Goal: Register for event/course

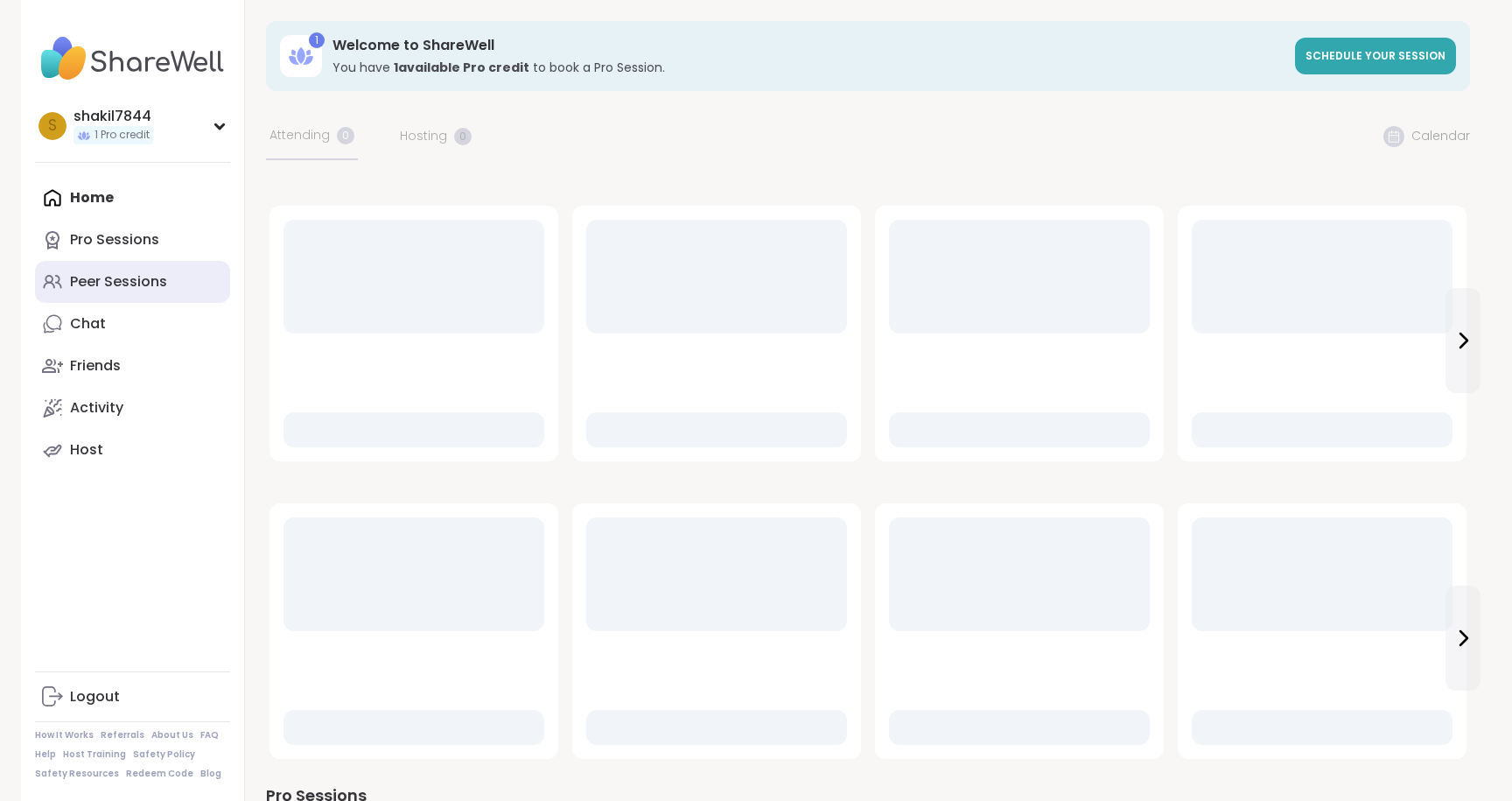
click at [125, 293] on link "Peer Sessions" at bounding box center [132, 282] width 195 height 42
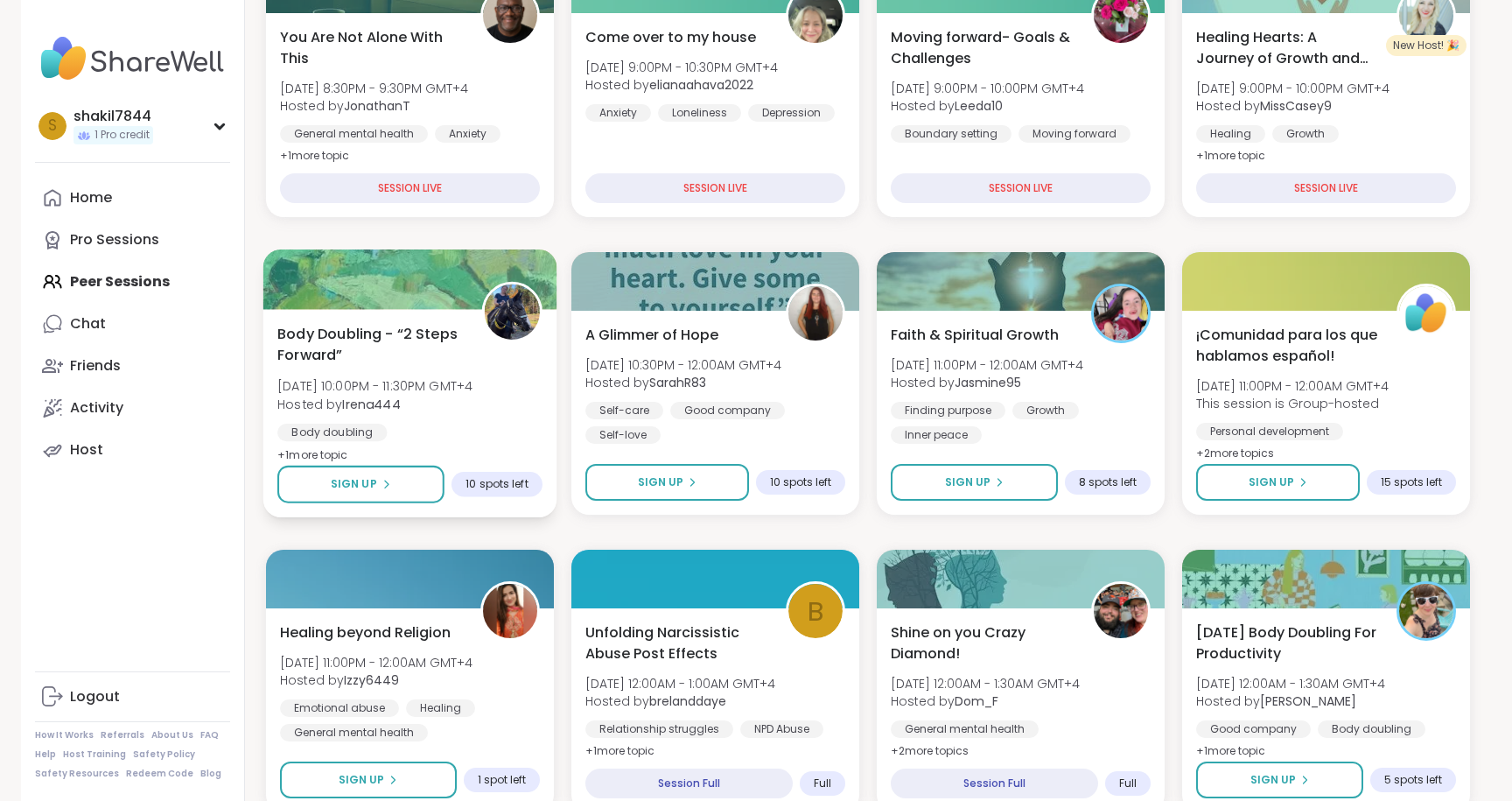
scroll to position [404, 0]
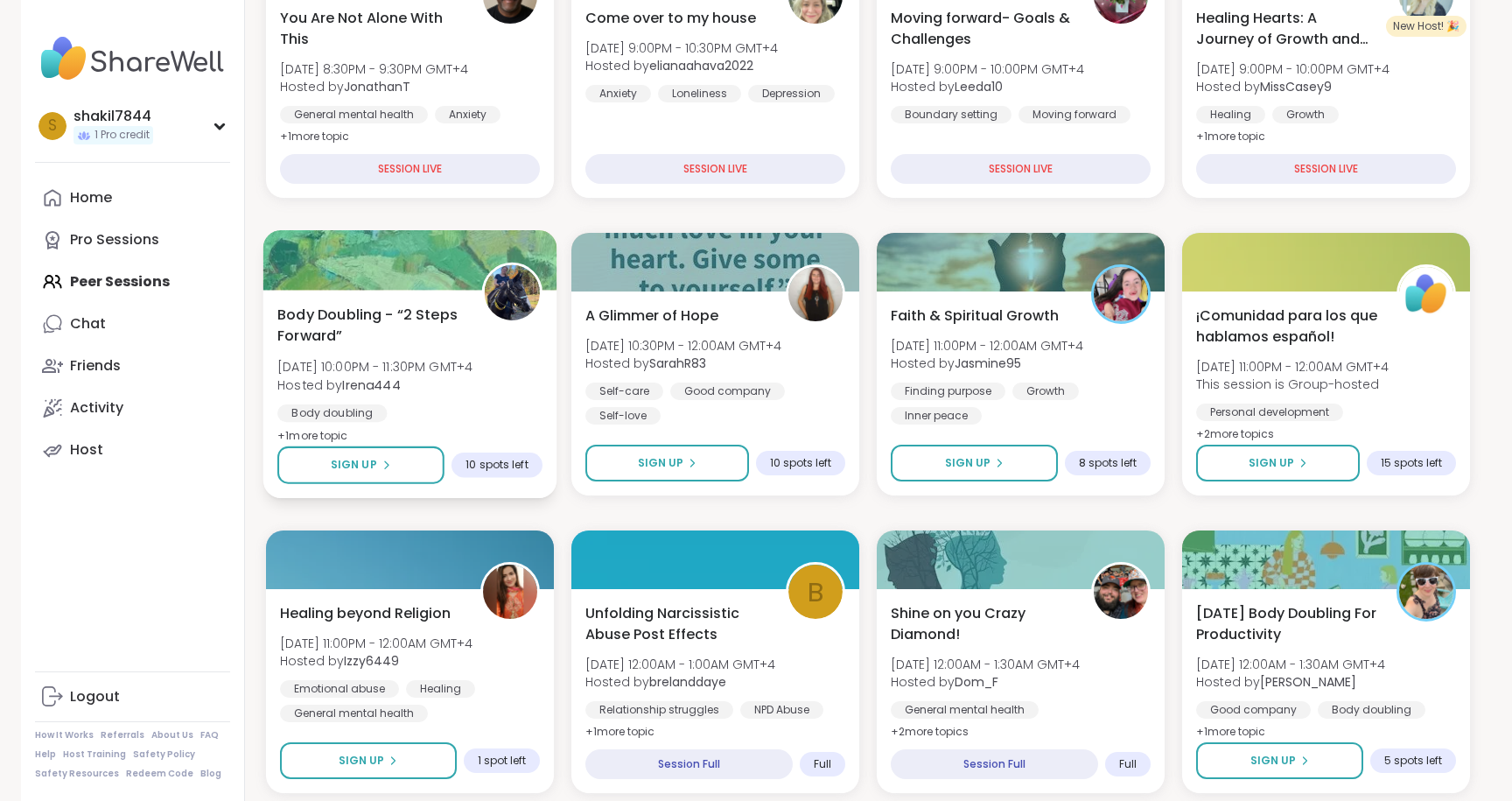
click at [410, 374] on span "[DATE] 10:00PM - 11:30PM GMT+4" at bounding box center [374, 367] width 195 height 18
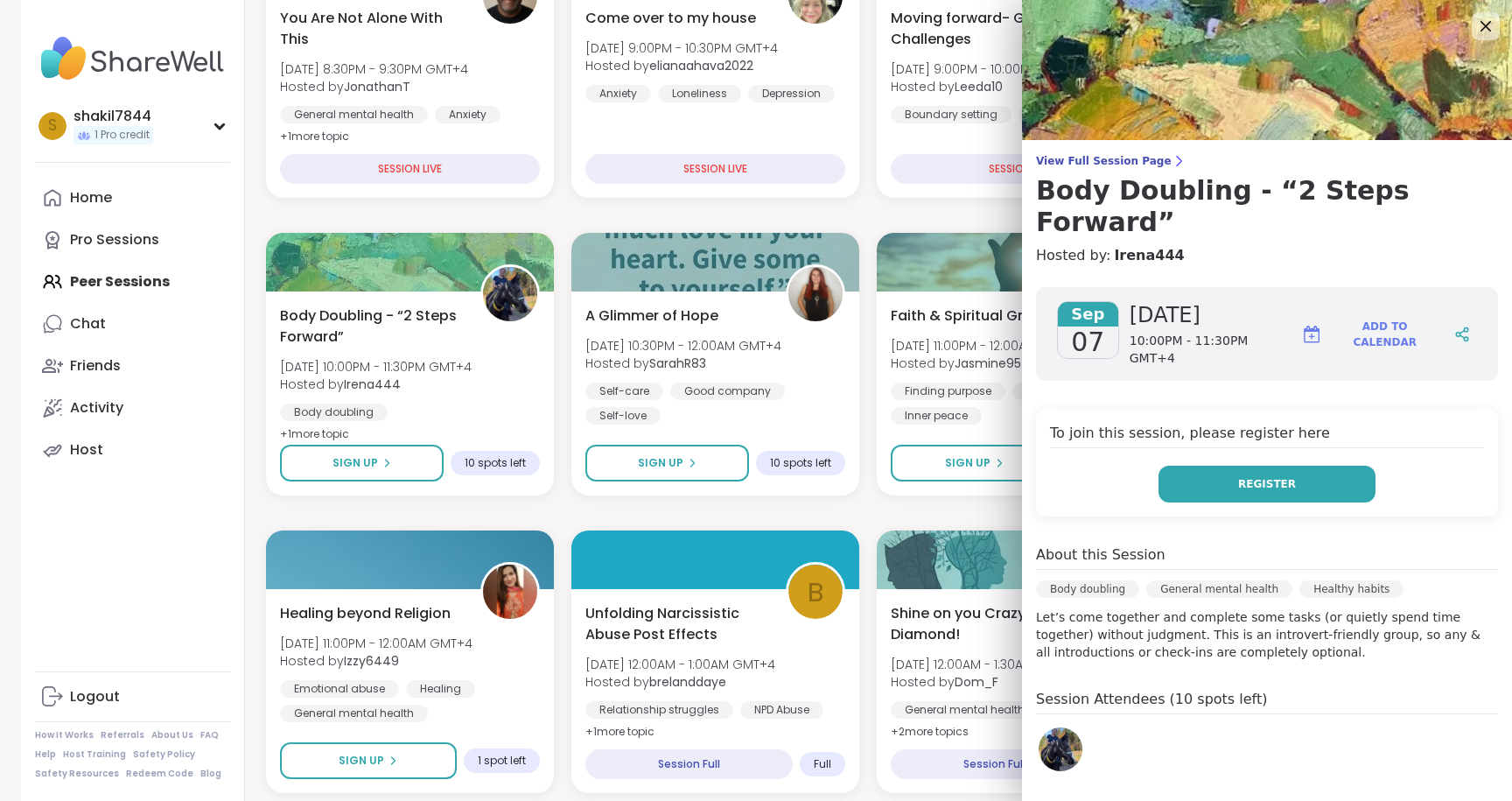
click at [1225, 466] on button "Register" at bounding box center [1266, 484] width 217 height 37
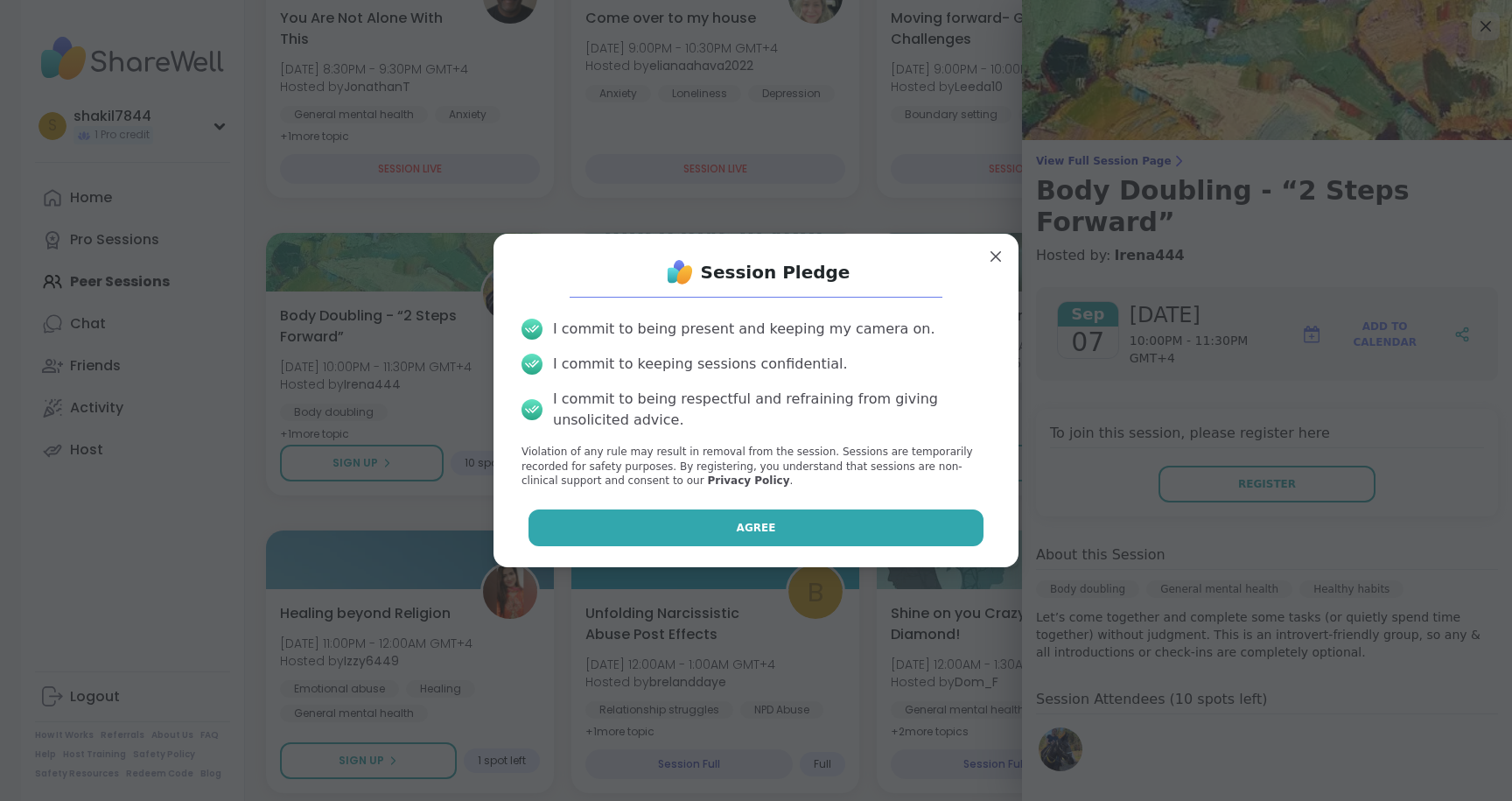
click at [768, 531] on span "Agree" at bounding box center [756, 528] width 39 height 16
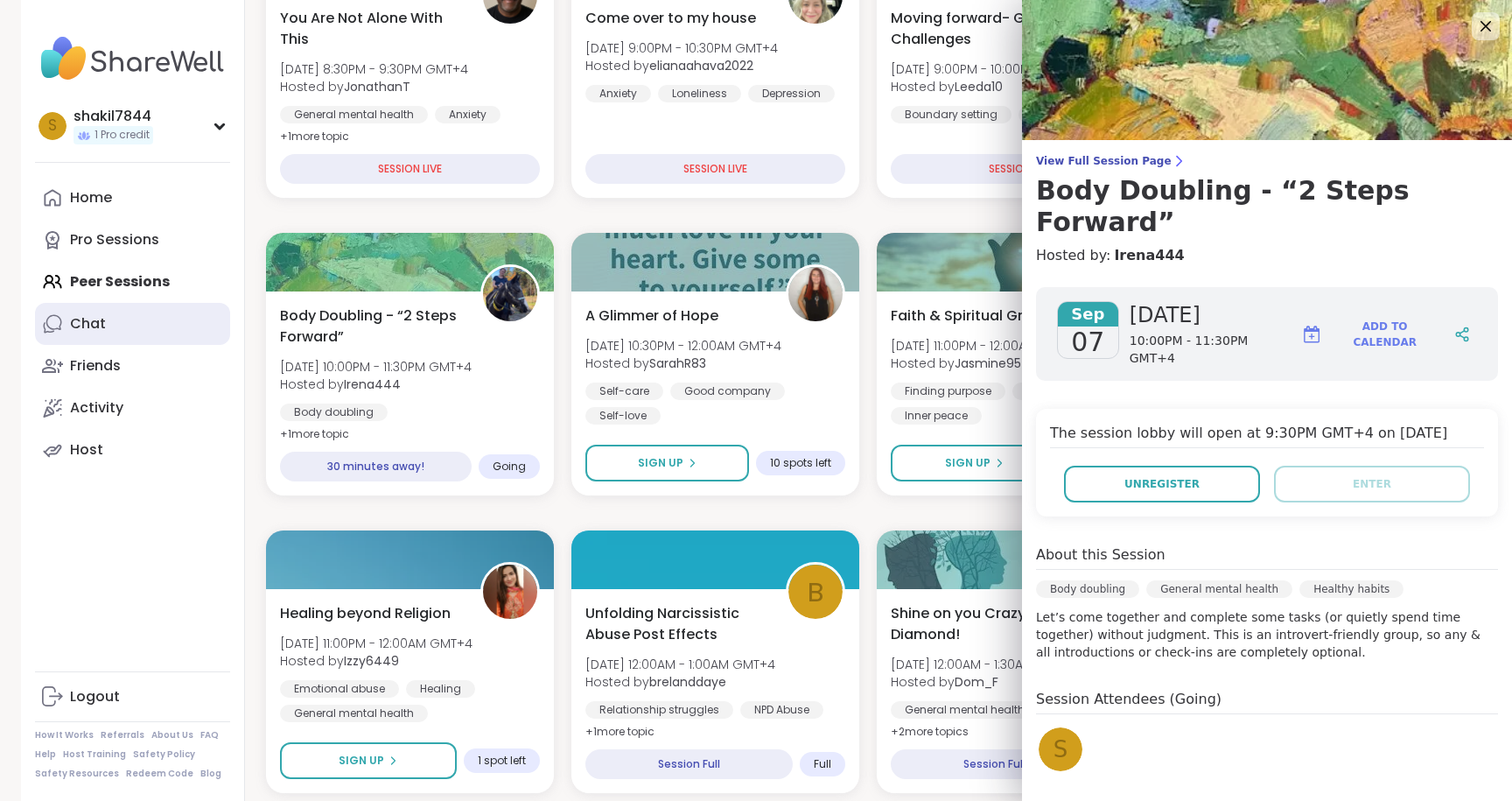
click at [105, 322] on link "Chat" at bounding box center [132, 324] width 195 height 42
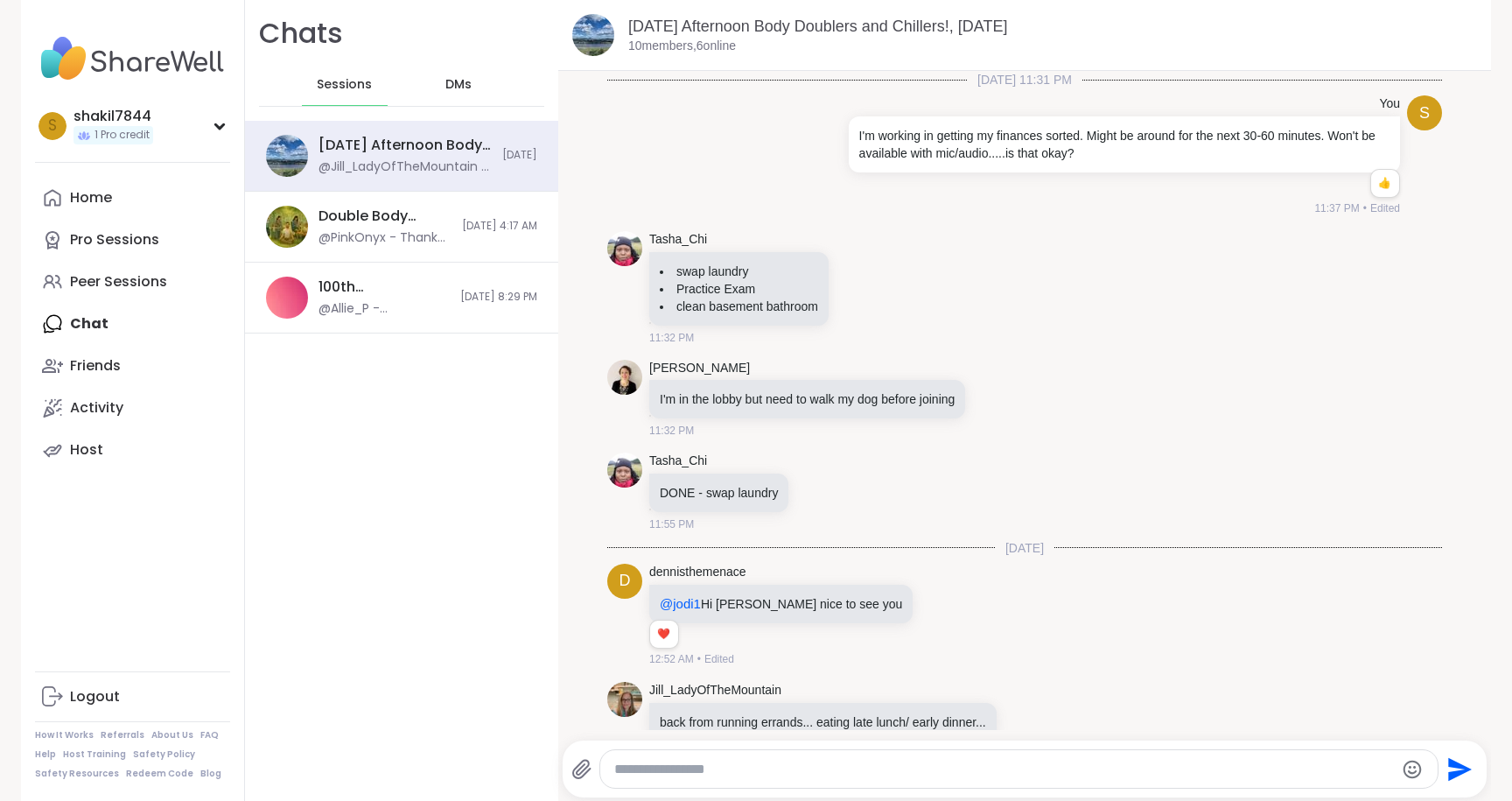
scroll to position [799, 0]
